Goal: Check status

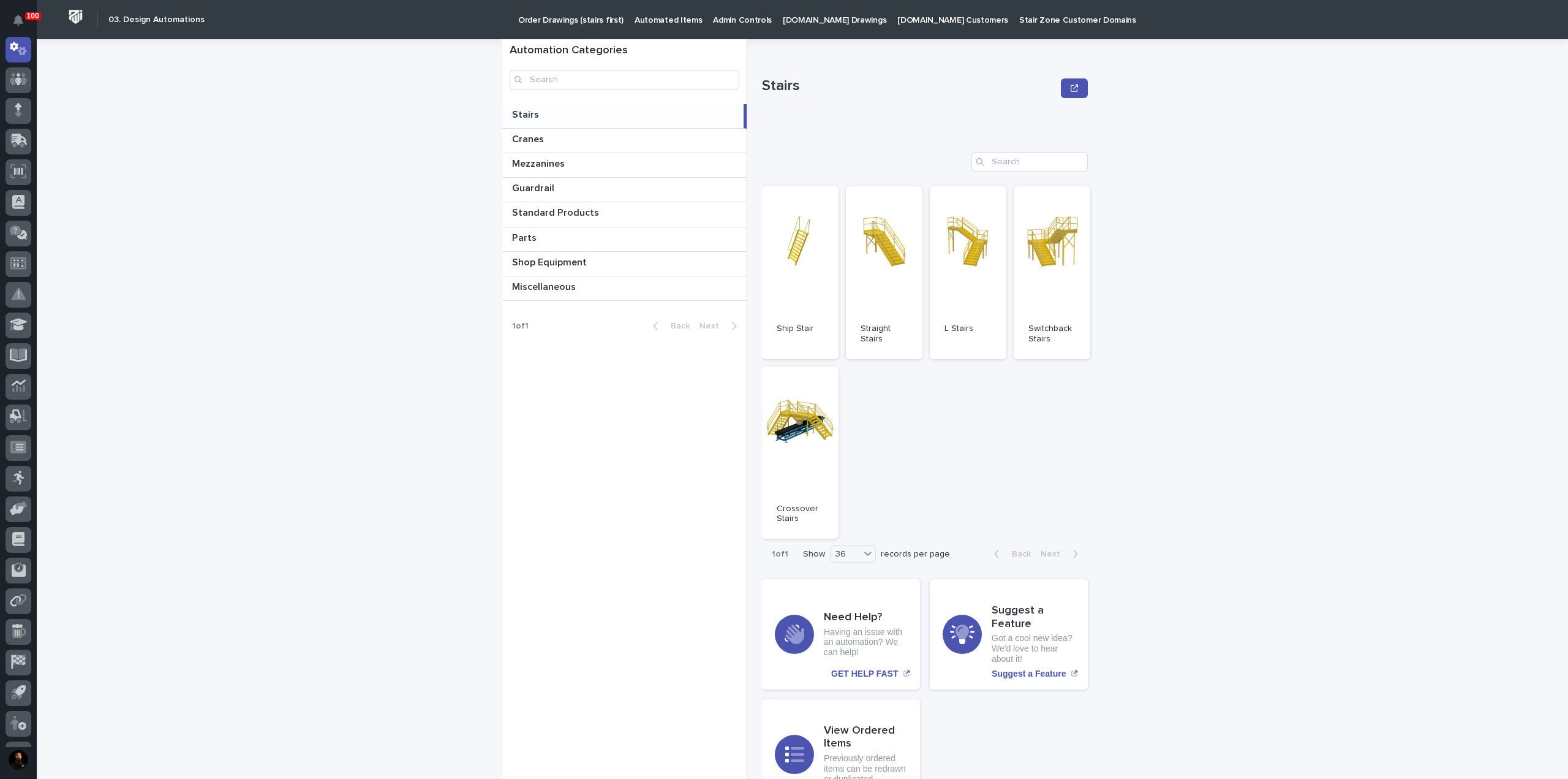
click at [551, 109] on p at bounding box center [625, 115] width 227 height 12
click at [845, 226] on link "Open" at bounding box center [883, 272] width 77 height 173
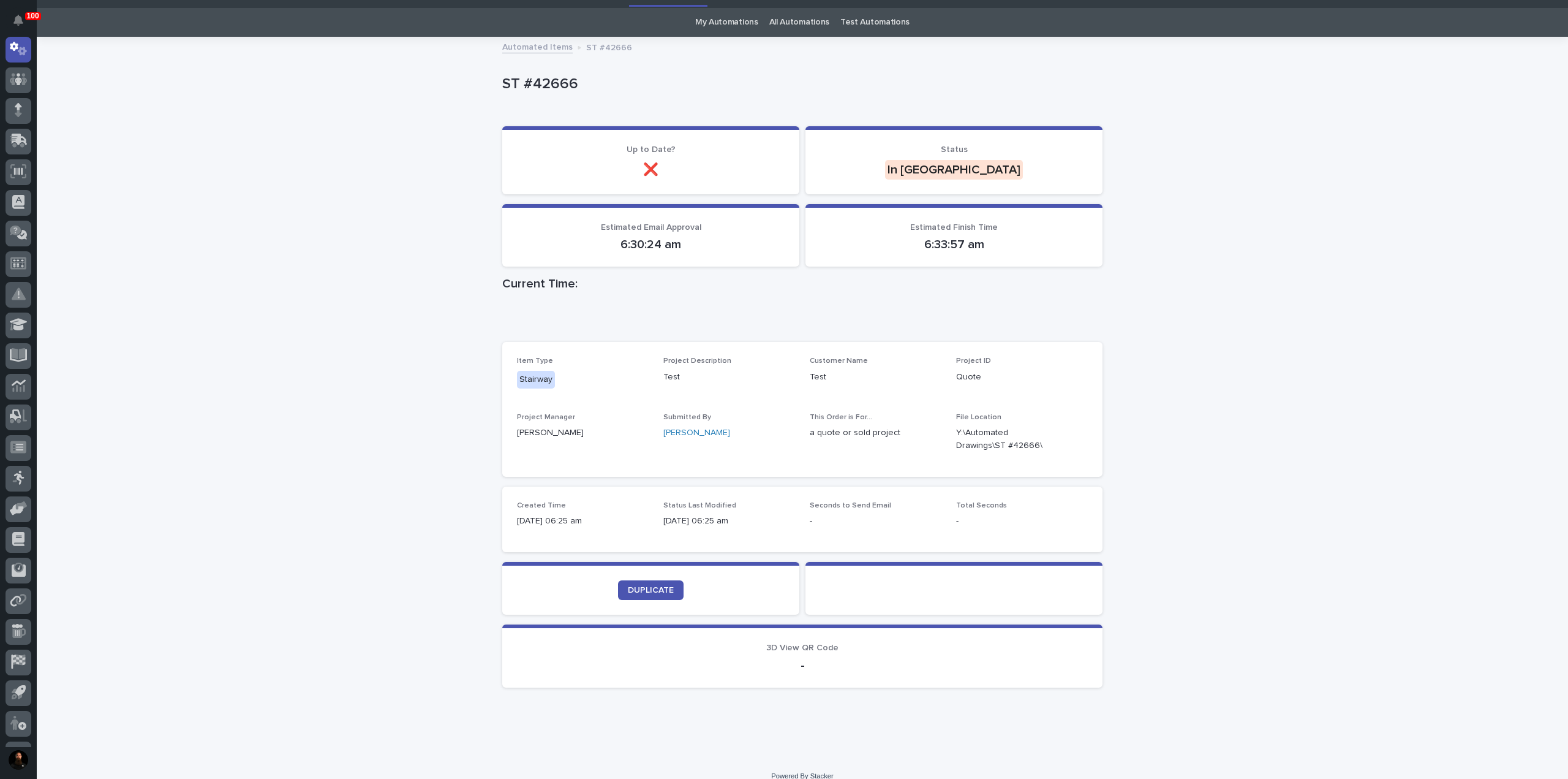
scroll to position [45, 0]
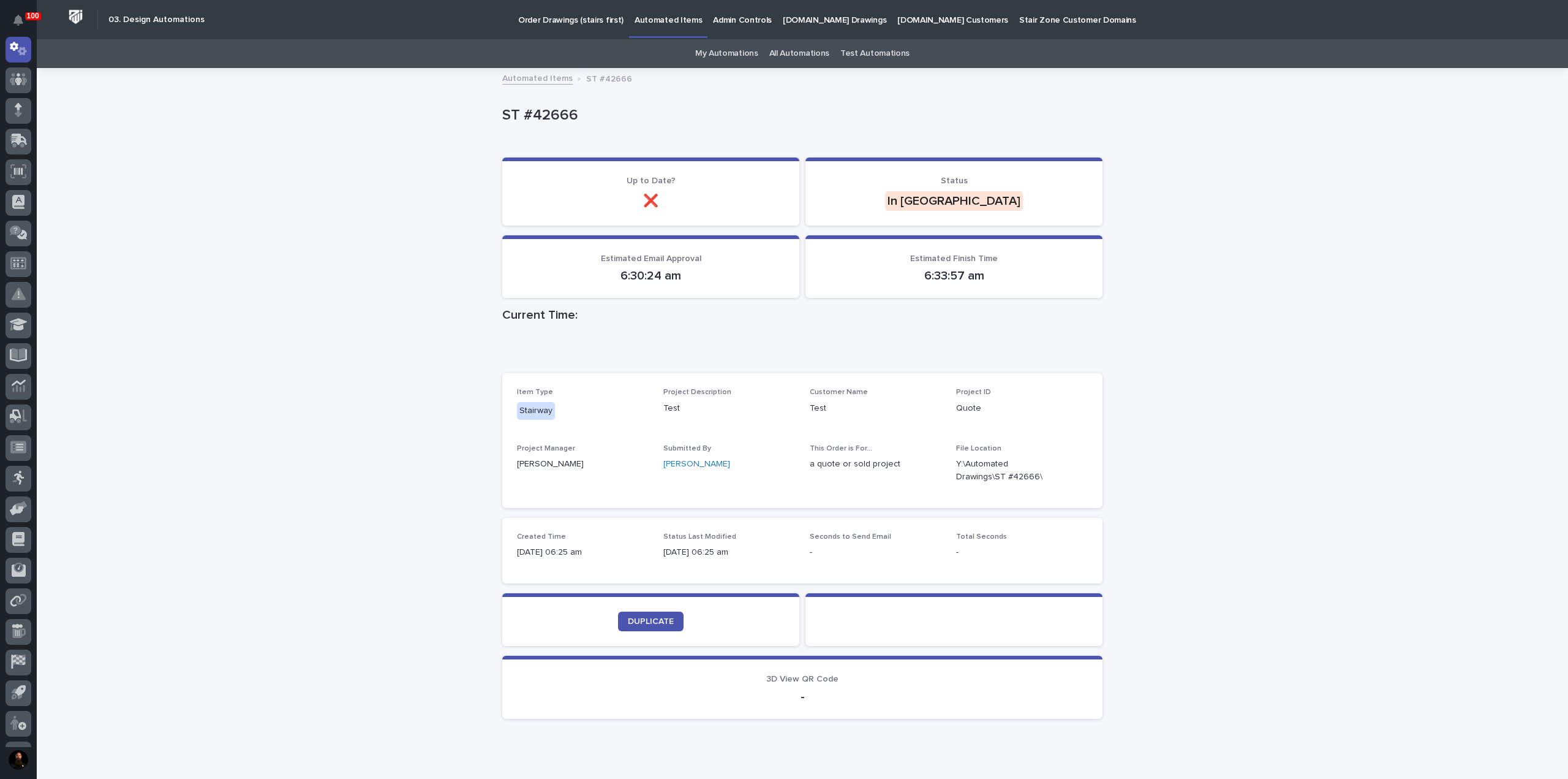
click at [533, 113] on p "ST #42666" at bounding box center [799, 116] width 595 height 18
click at [567, 106] on div "ST #42666" at bounding box center [799, 114] width 595 height 20
click at [570, 111] on p "ST #42666" at bounding box center [799, 116] width 595 height 18
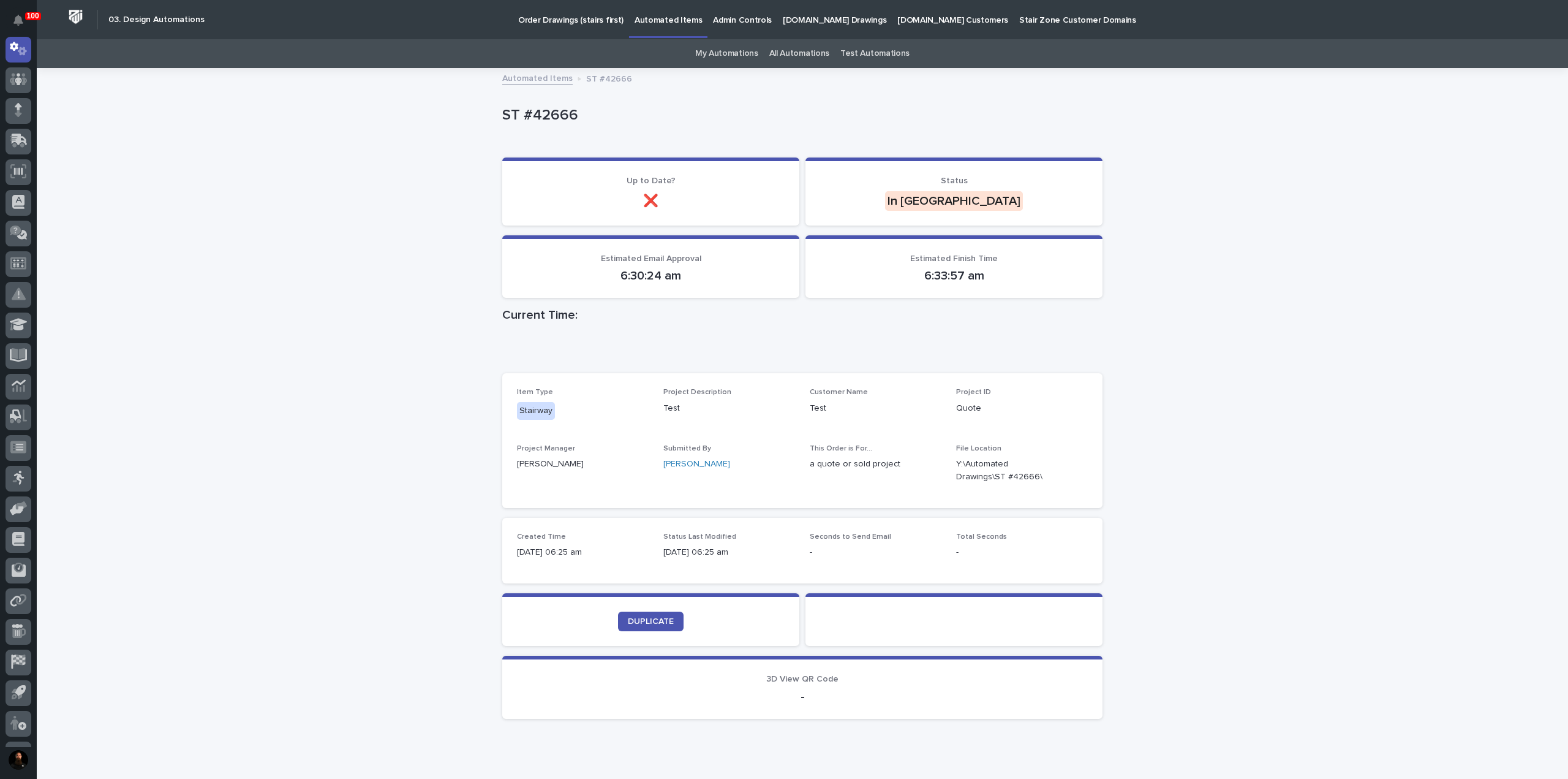
click at [568, 110] on p "ST #42666" at bounding box center [799, 116] width 595 height 18
click at [568, 111] on p "ST #42666" at bounding box center [799, 116] width 595 height 18
click at [577, 118] on p "ST #42666" at bounding box center [799, 116] width 595 height 18
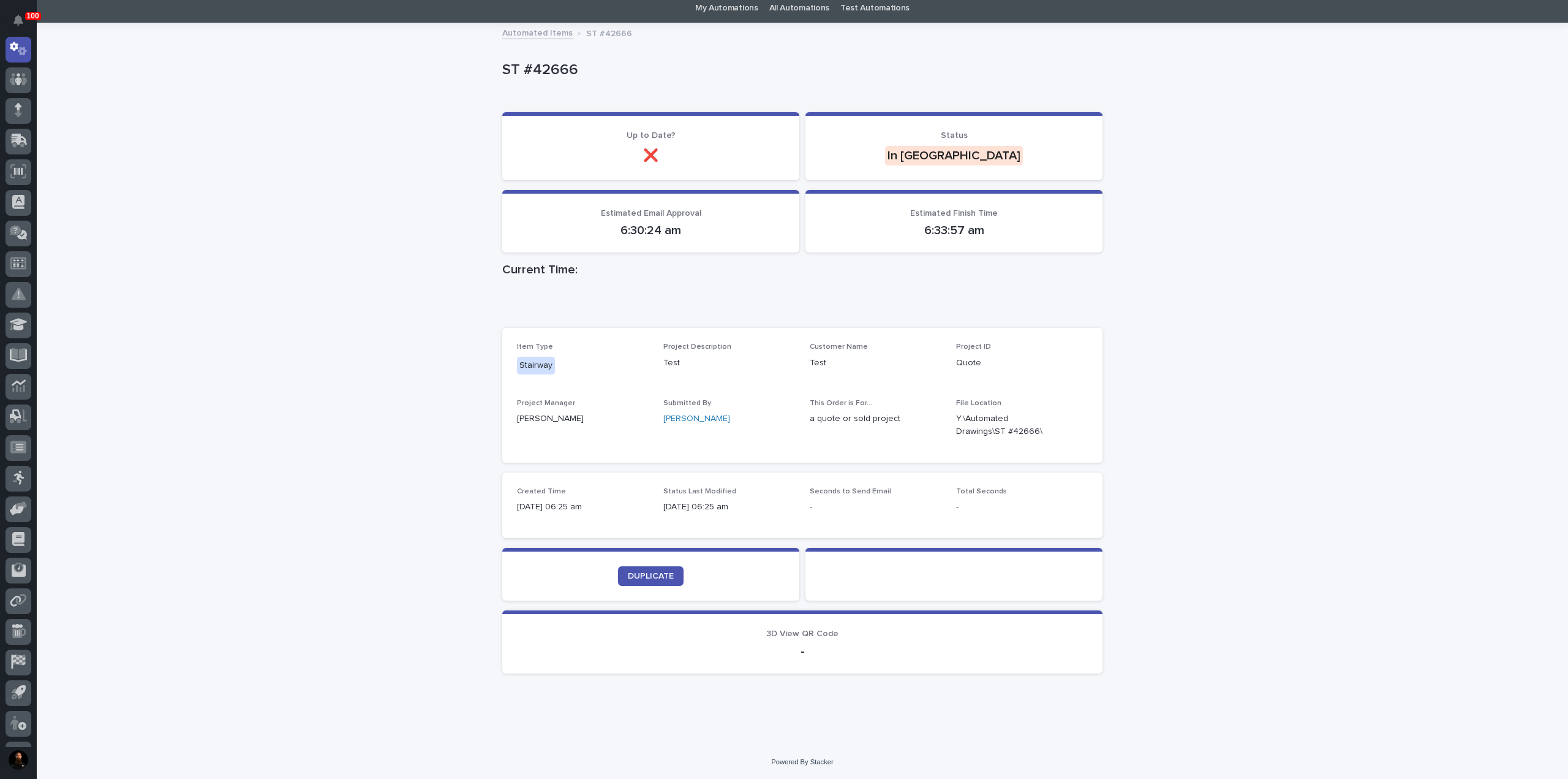
click at [546, 60] on div "ST #42666" at bounding box center [799, 69] width 595 height 20
click at [547, 54] on div "ST #42666" at bounding box center [802, 73] width 601 height 49
click at [574, 62] on p "ST #42666" at bounding box center [799, 70] width 595 height 18
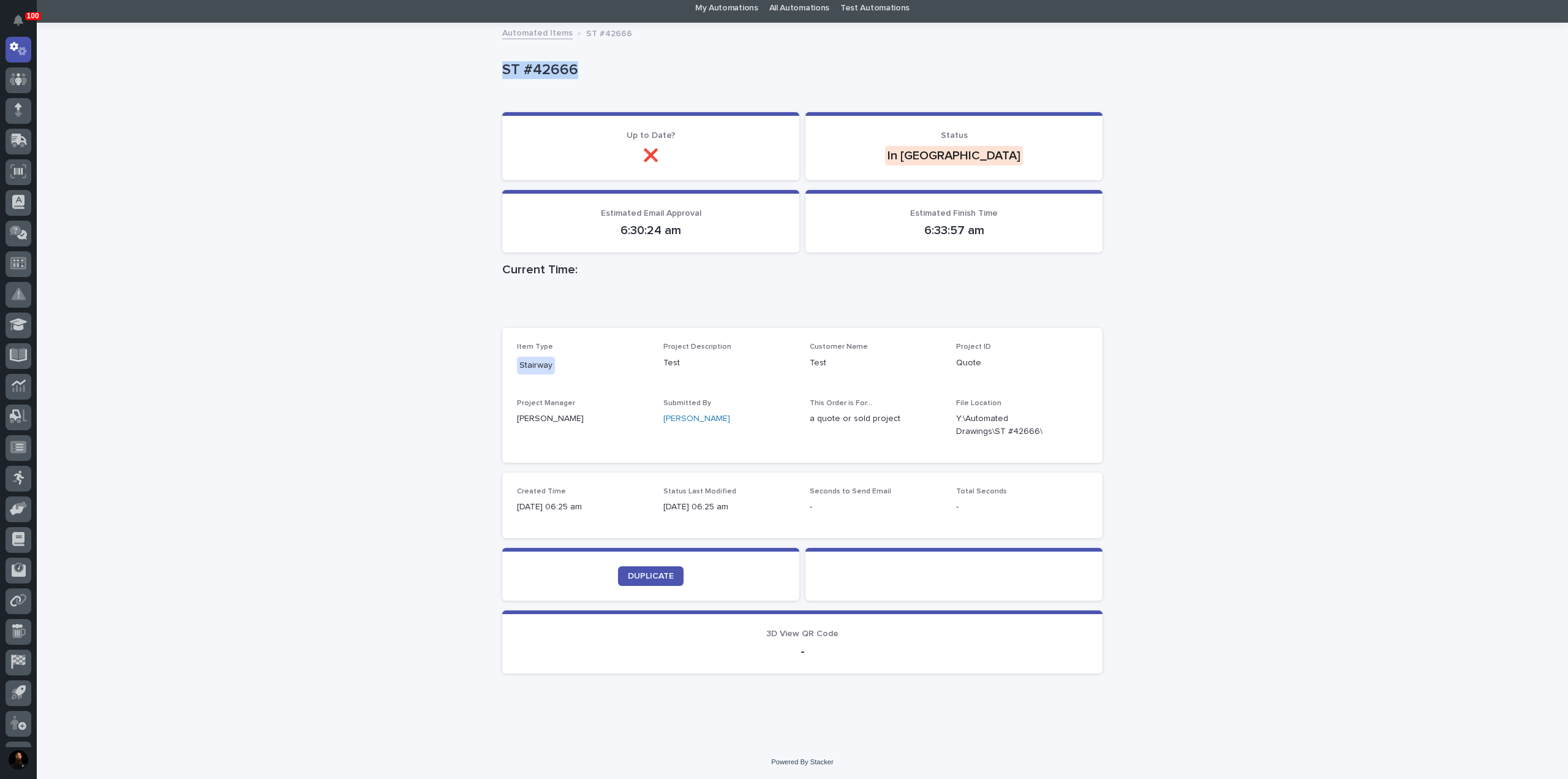
drag, startPoint x: 571, startPoint y: 63, endPoint x: 472, endPoint y: 68, distance: 99.1
click at [472, 68] on div "Loading... Saving… Loading... Saving… ST #42666 ST #42666 Sorry, there was an e…" at bounding box center [802, 383] width 1531 height 720
drag, startPoint x: 495, startPoint y: 66, endPoint x: 598, endPoint y: 68, distance: 103.0
click at [598, 68] on div "Loading... Saving… Loading... Saving… ST #42666 ST #42666 Sorry, there was an e…" at bounding box center [802, 383] width 1531 height 720
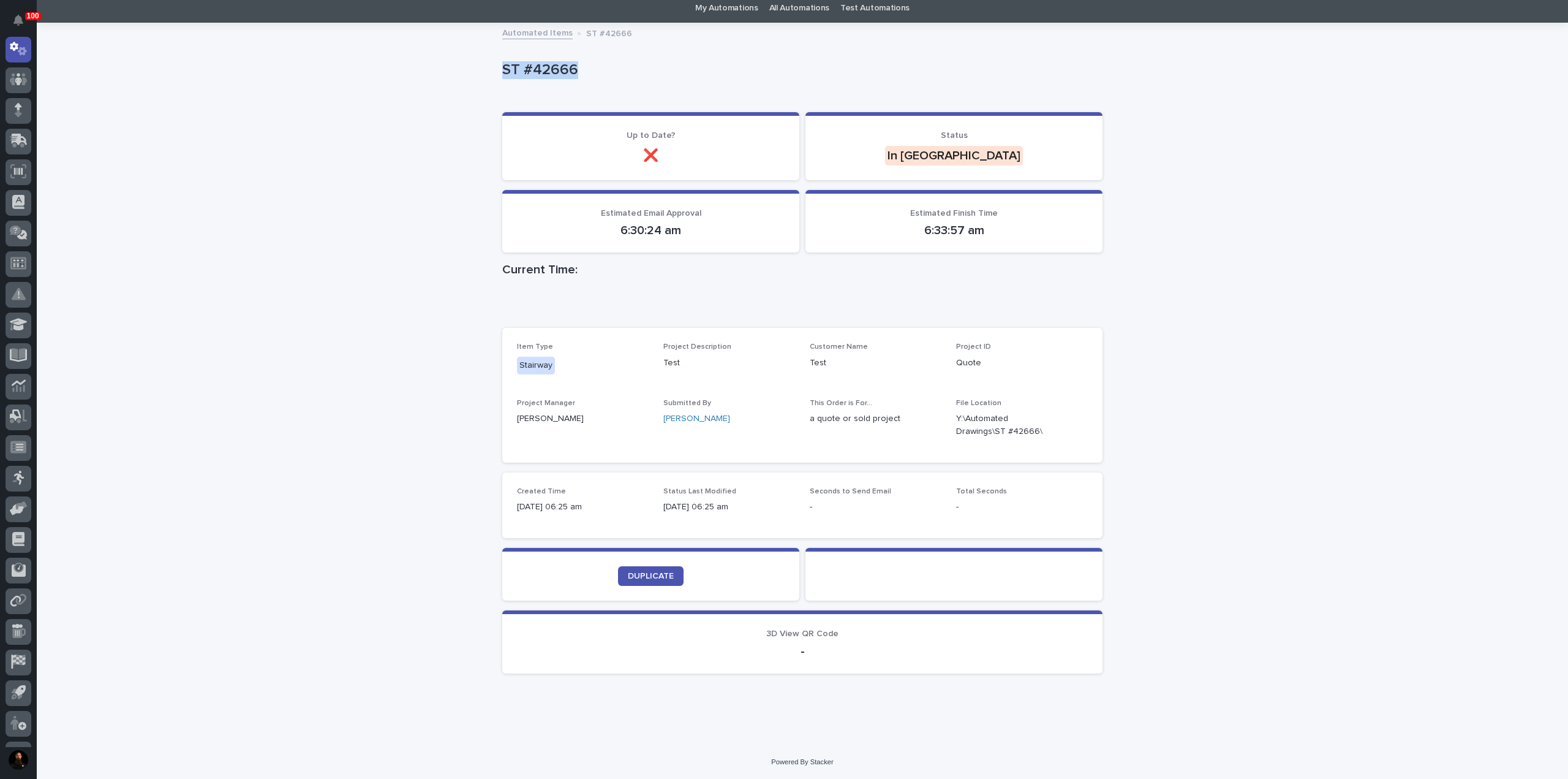
click at [598, 68] on p "ST #42666" at bounding box center [799, 70] width 595 height 18
drag, startPoint x: 574, startPoint y: 71, endPoint x: 469, endPoint y: 70, distance: 105.0
click at [469, 70] on div "Loading... Saving… Loading... Saving… ST #42666 ST #42666 Sorry, there was an e…" at bounding box center [802, 383] width 1531 height 720
drag, startPoint x: 471, startPoint y: 70, endPoint x: 574, endPoint y: 61, distance: 103.4
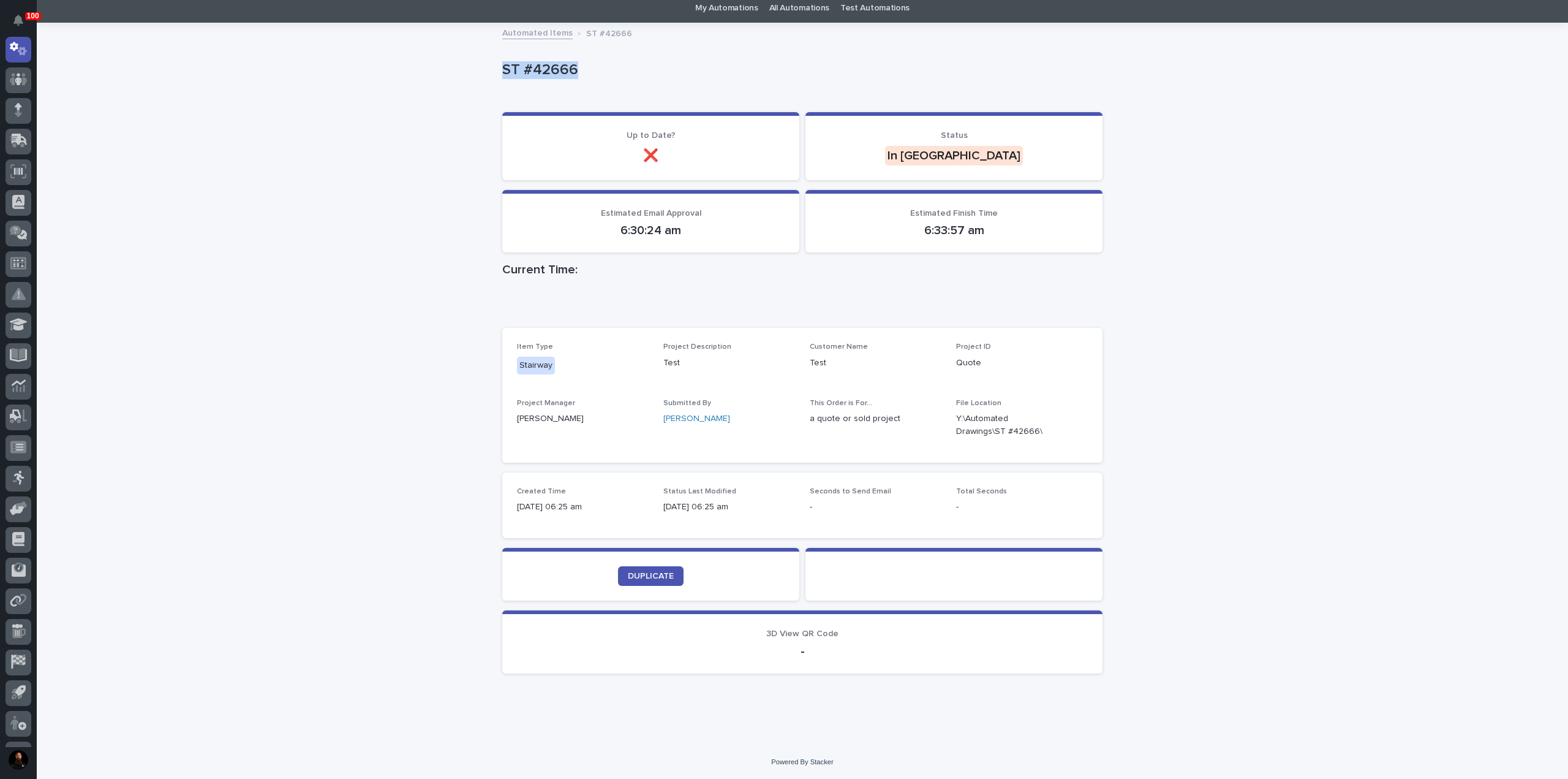
click at [574, 61] on div "Loading... Saving… Loading... Saving… ST #42666 ST #42666 Sorry, there was an e…" at bounding box center [802, 383] width 1531 height 720
click at [574, 61] on p "ST #42666" at bounding box center [799, 70] width 595 height 18
click at [630, 132] on span "Up to Date?" at bounding box center [651, 135] width 49 height 8
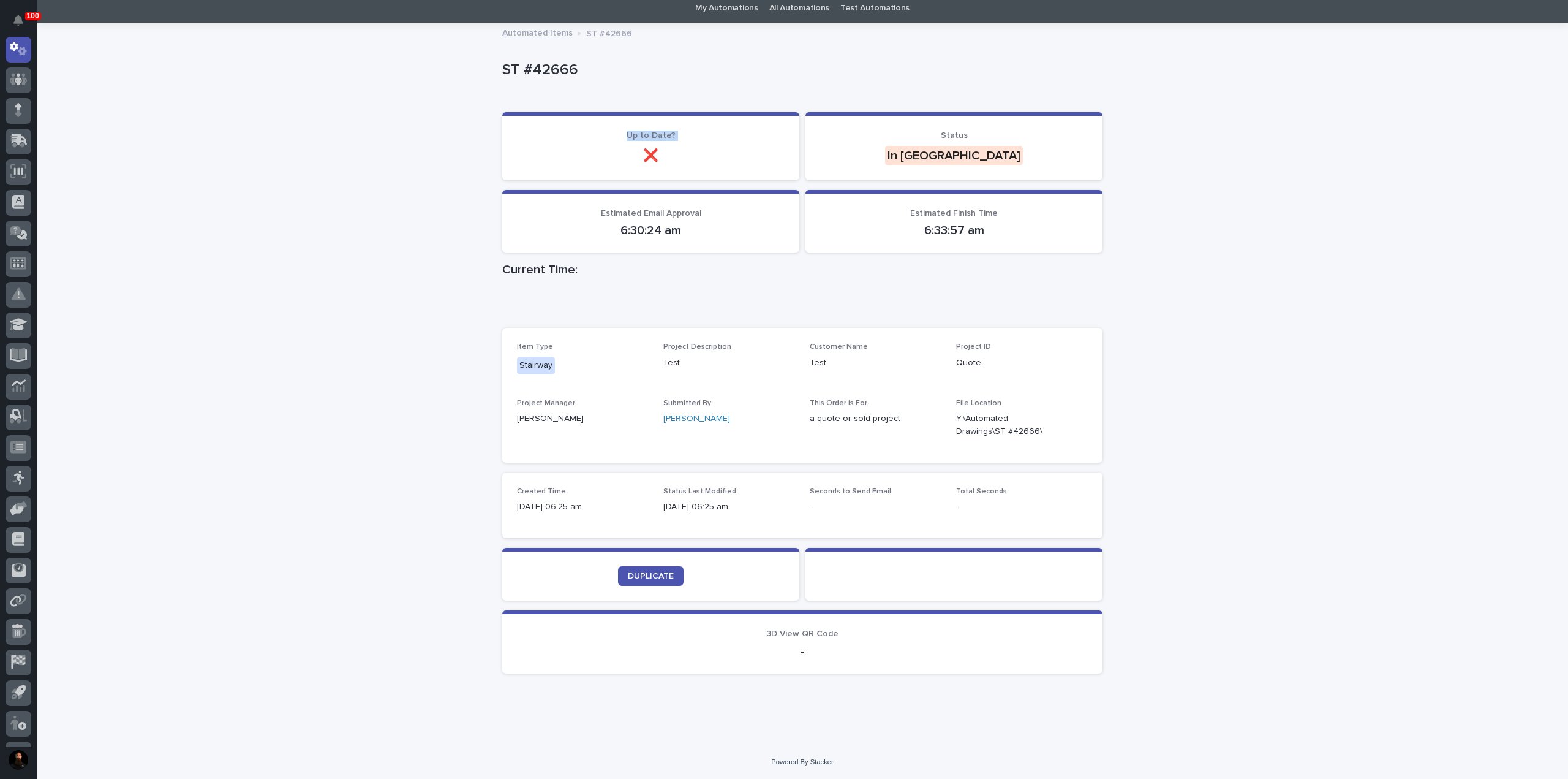
click at [565, 176] on section "Up to Date? ❌" at bounding box center [650, 145] width 297 height 68
click at [558, 70] on p "ST #42666" at bounding box center [799, 70] width 595 height 18
click at [677, 62] on p "ST #42666" at bounding box center [799, 70] width 595 height 18
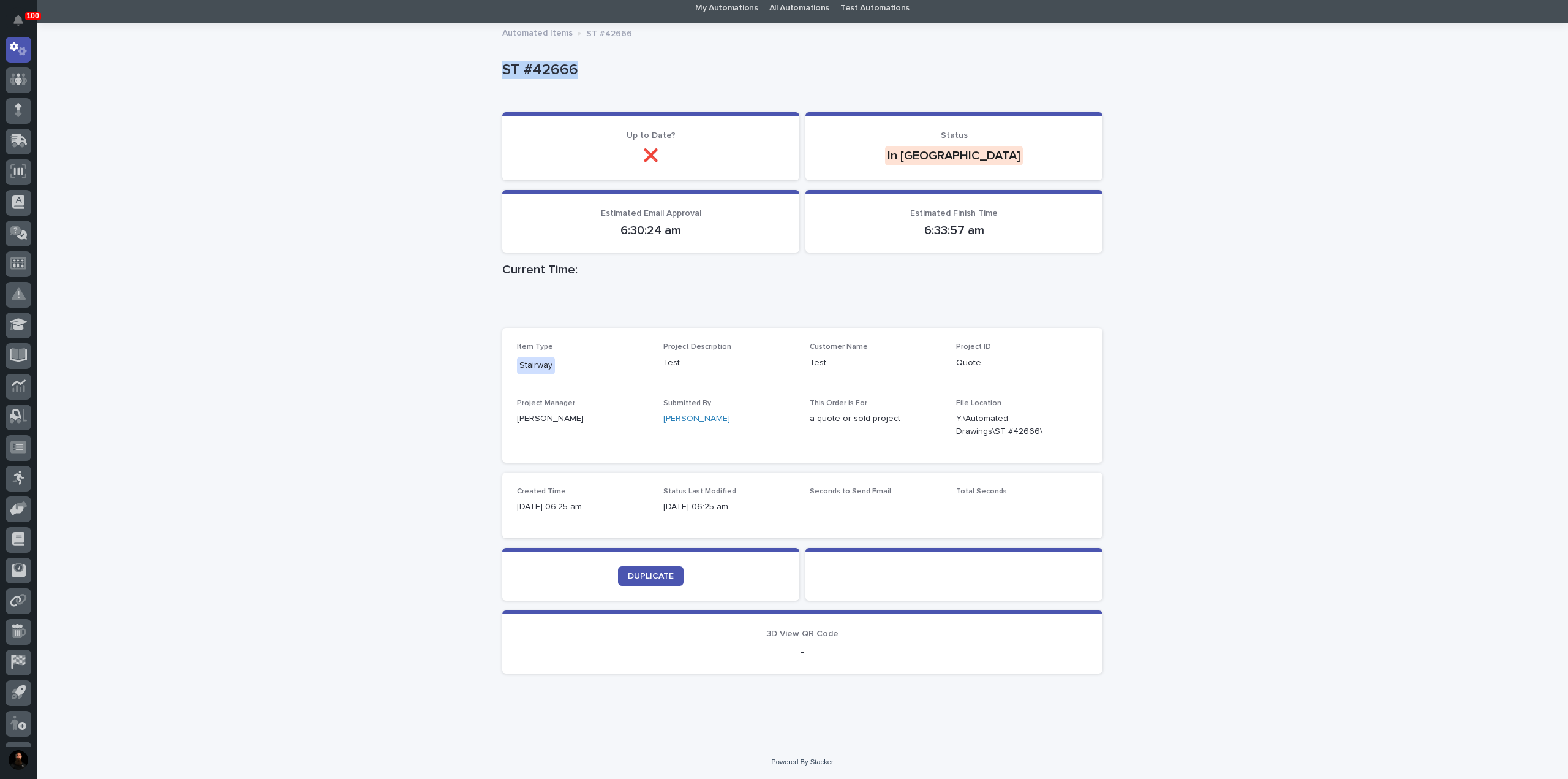
click at [1175, 191] on div "Loading... Saving… Loading... Saving… ST #42666 ST #42666 Sorry, there was an e…" at bounding box center [802, 383] width 1531 height 720
click at [1262, 292] on div "Loading... Saving… Loading... Saving… ST #42666 ST #42666 Sorry, there was an e…" at bounding box center [802, 383] width 1531 height 720
